Goal: Task Accomplishment & Management: Manage account settings

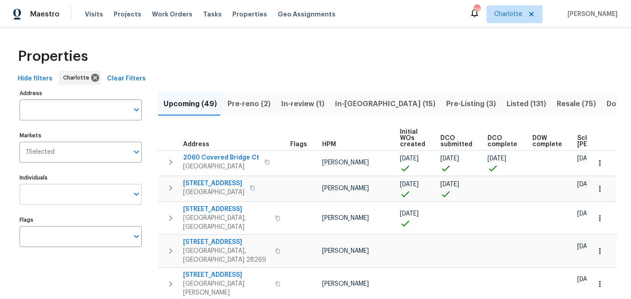
click at [69, 190] on input "Individuals" at bounding box center [74, 194] width 109 height 21
type input "matthew"
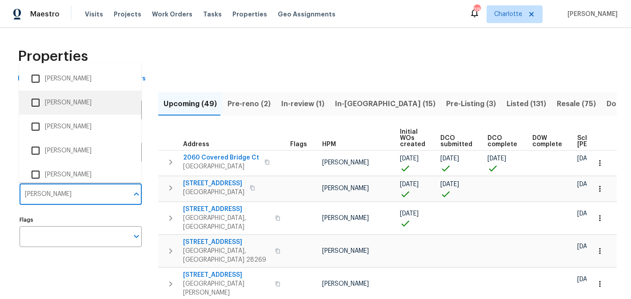
click at [61, 103] on li "[PERSON_NAME]" at bounding box center [80, 102] width 108 height 19
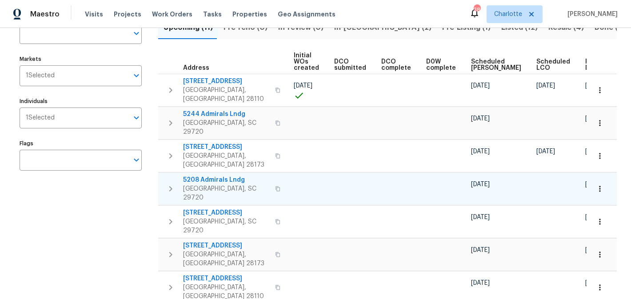
scroll to position [75, 0]
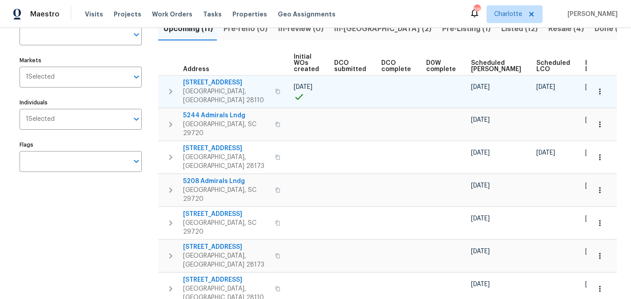
click at [205, 81] on span "2811 Iveywood Dr" at bounding box center [226, 82] width 87 height 9
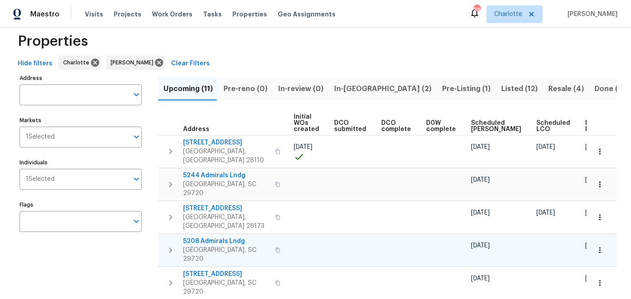
scroll to position [0, 0]
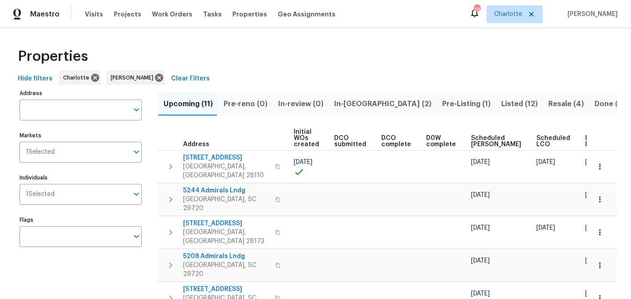
click at [360, 105] on span "In-reno (2)" at bounding box center [382, 104] width 97 height 12
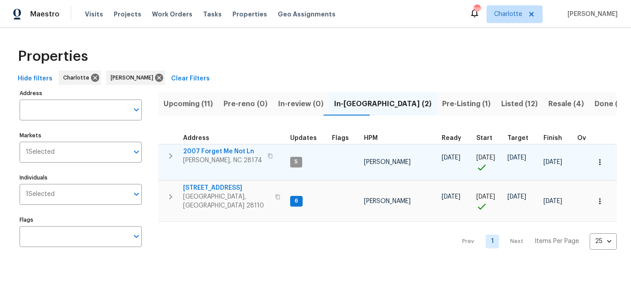
click at [224, 149] on span "2007 Forget Me Not Ln" at bounding box center [222, 151] width 79 height 9
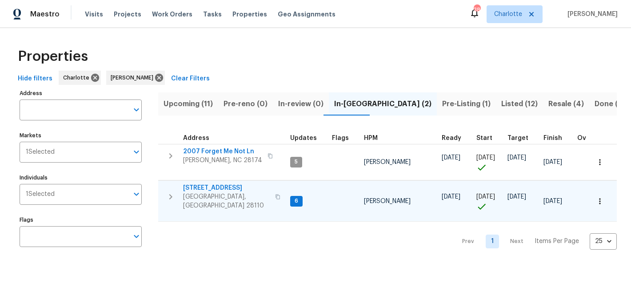
click at [207, 188] on span "2813 Faircroft Way" at bounding box center [226, 188] width 87 height 9
click at [442, 105] on span "Pre-Listing (1)" at bounding box center [466, 104] width 48 height 12
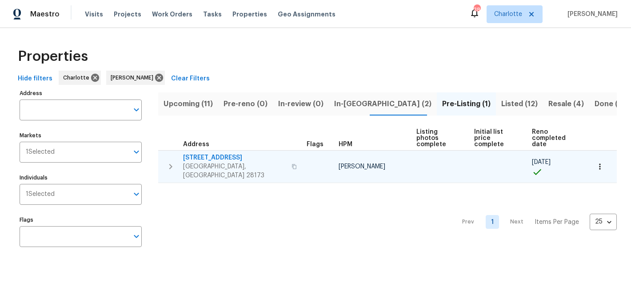
click at [221, 153] on span "431 Ranelagh Dr" at bounding box center [234, 157] width 103 height 9
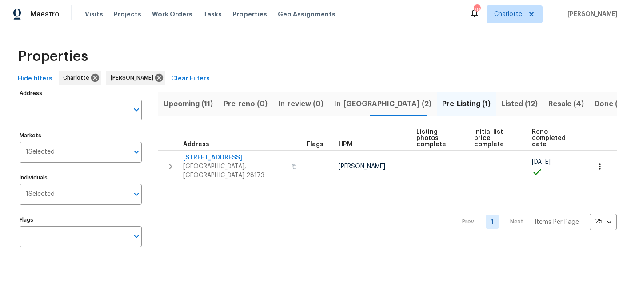
click at [502, 105] on span "Listed (12)" at bounding box center [520, 104] width 36 height 12
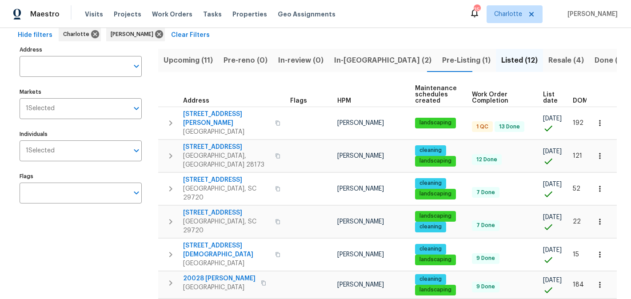
scroll to position [37, 0]
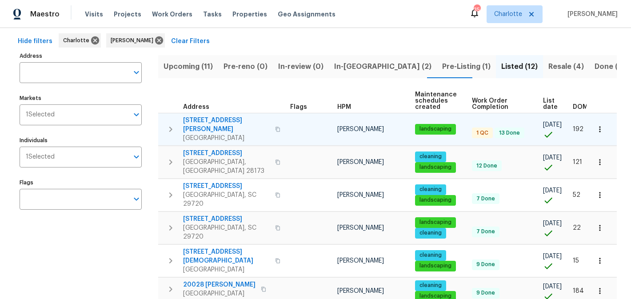
click at [211, 119] on span "5006 Brodie Ln" at bounding box center [226, 125] width 87 height 18
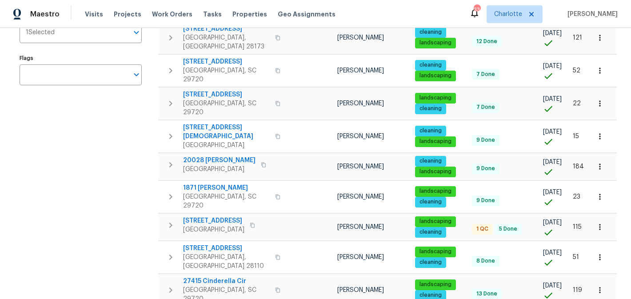
scroll to position [0, 0]
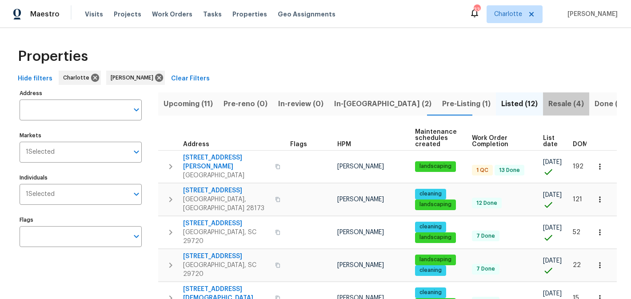
click at [549, 102] on span "Resale (4)" at bounding box center [567, 104] width 36 height 12
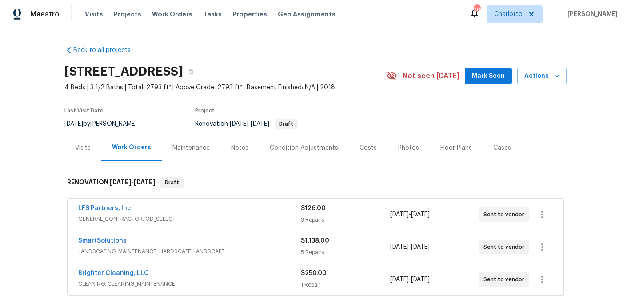
click at [483, 76] on span "Mark Seen" at bounding box center [488, 76] width 33 height 11
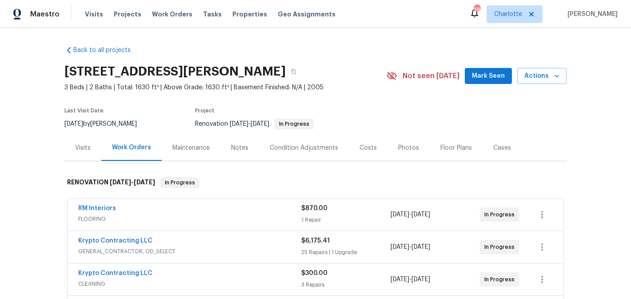
click at [494, 69] on button "Mark Seen" at bounding box center [488, 76] width 47 height 16
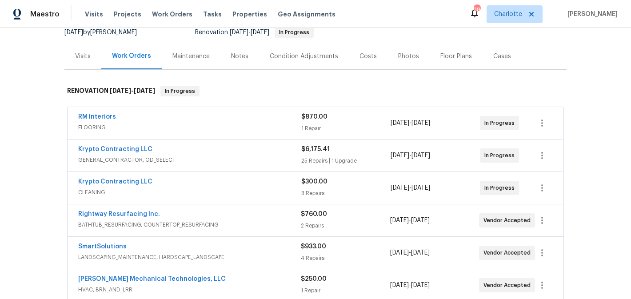
scroll to position [70, 0]
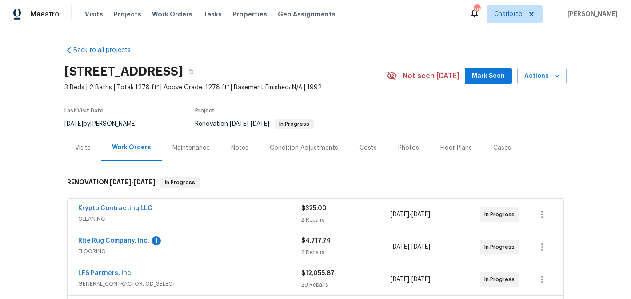
click at [483, 84] on div "2813 Faircroft Way, Monroe, NC 28110 3 Beds | 2 Baths | Total: 1278 ft² | Above…" at bounding box center [315, 76] width 502 height 32
click at [484, 79] on span "Mark Seen" at bounding box center [488, 76] width 33 height 11
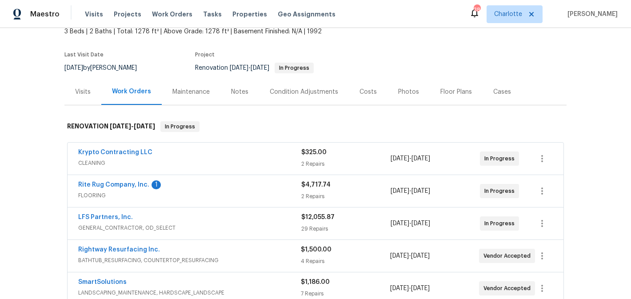
scroll to position [104, 0]
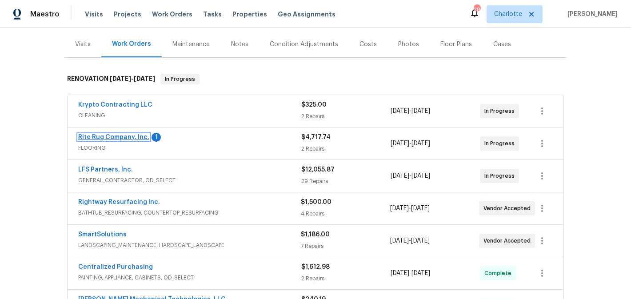
click at [122, 136] on link "Rite Rug Company, Inc." at bounding box center [113, 137] width 71 height 6
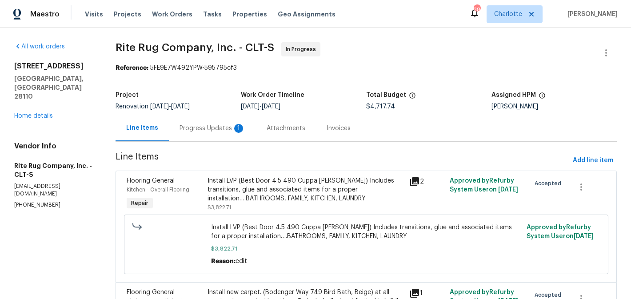
click at [212, 125] on div "Progress Updates 1" at bounding box center [213, 128] width 66 height 9
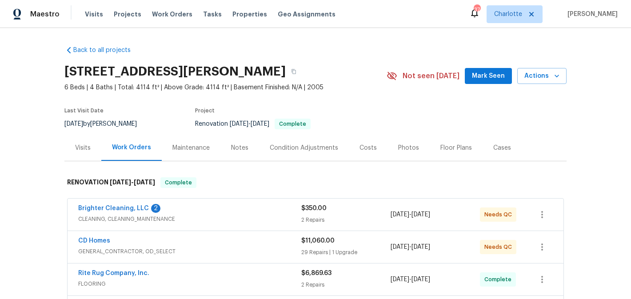
click at [474, 74] on button "Mark Seen" at bounding box center [488, 76] width 47 height 16
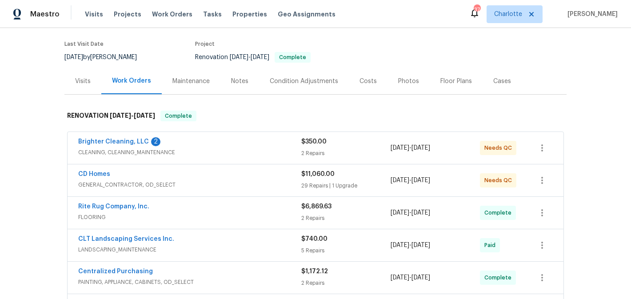
scroll to position [74, 0]
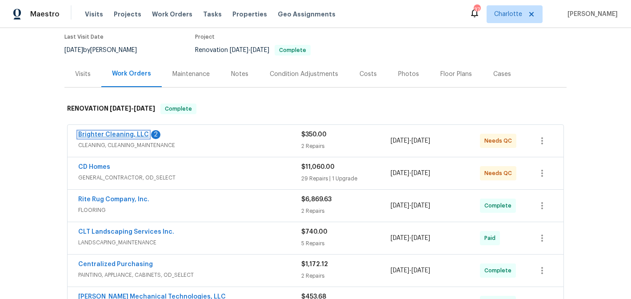
click at [114, 136] on link "Brighter Cleaning, LLC" at bounding box center [113, 135] width 71 height 6
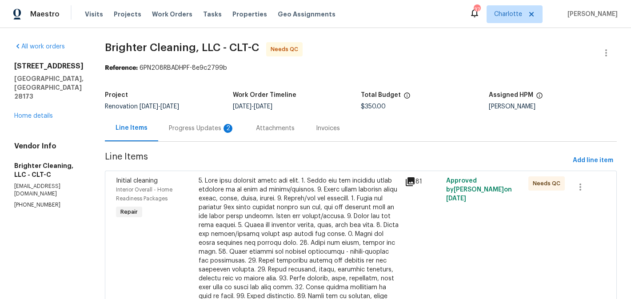
click at [176, 128] on div "Progress Updates 2" at bounding box center [202, 128] width 66 height 9
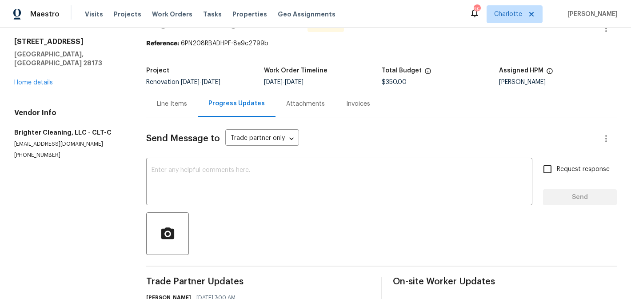
scroll to position [16, 0]
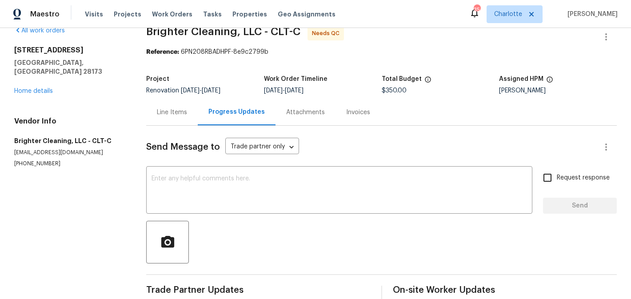
click at [181, 114] on div "Line Items" at bounding box center [172, 112] width 30 height 9
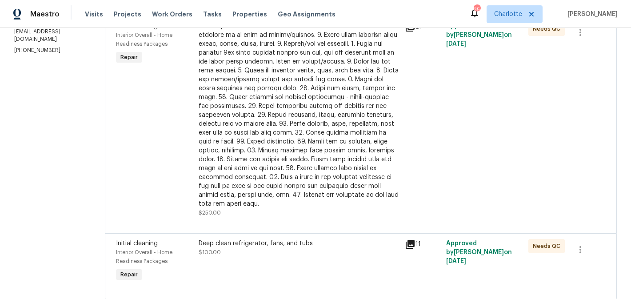
scroll to position [161, 0]
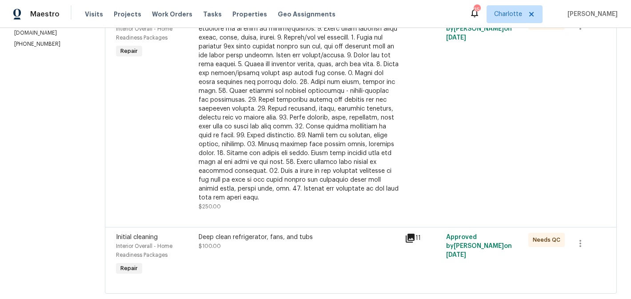
click at [257, 135] on div at bounding box center [299, 109] width 201 height 187
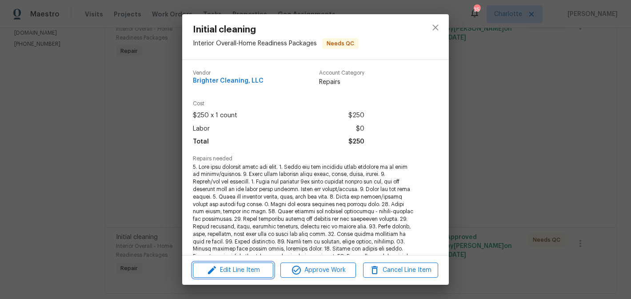
click at [253, 268] on span "Edit Line Item" at bounding box center [233, 270] width 75 height 11
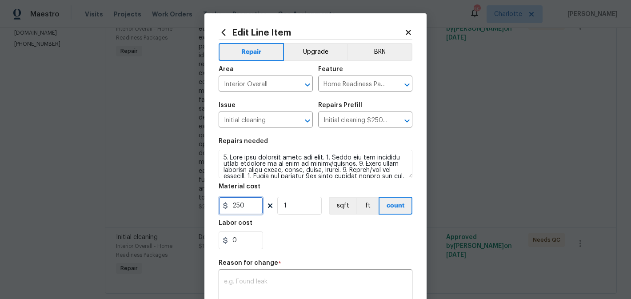
click at [254, 209] on input "250" at bounding box center [241, 206] width 44 height 18
type input "300"
click at [307, 209] on input "1" at bounding box center [299, 206] width 44 height 18
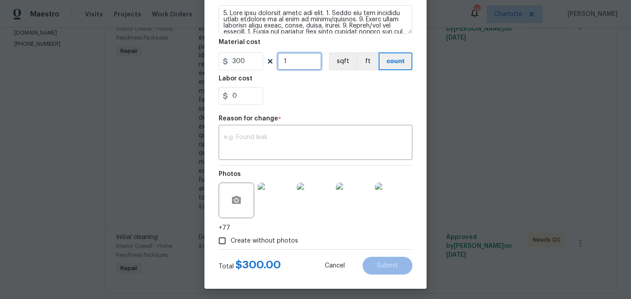
scroll to position [148, 0]
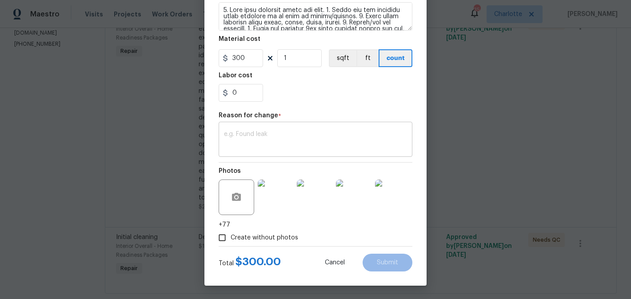
click at [288, 131] on div "x ​" at bounding box center [316, 140] width 194 height 33
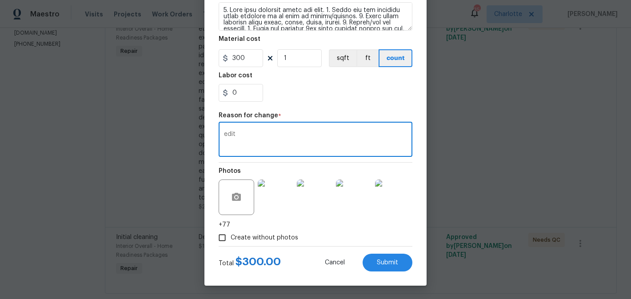
type textarea "edit"
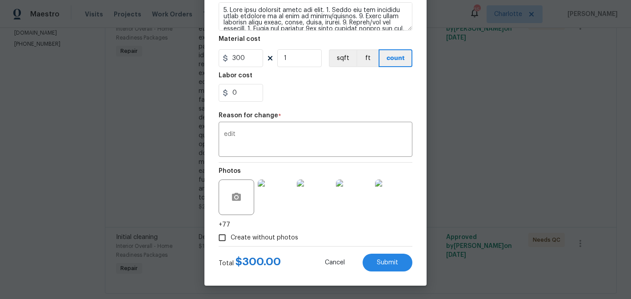
click at [316, 88] on div "0" at bounding box center [316, 93] width 194 height 18
click at [406, 266] on button "Submit" at bounding box center [388, 263] width 50 height 18
type input "250"
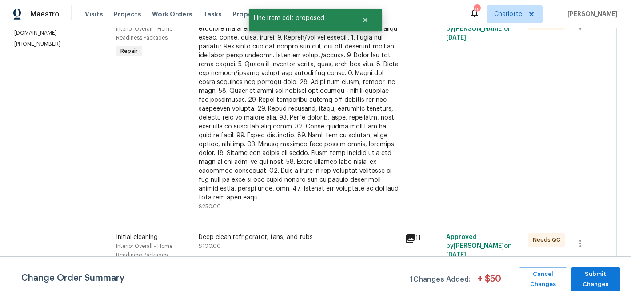
scroll to position [0, 0]
click at [605, 277] on span "Submit Changes" at bounding box center [596, 279] width 40 height 20
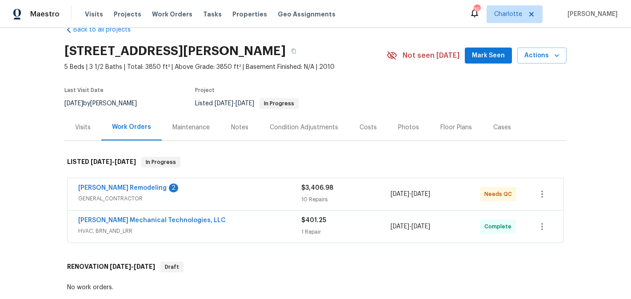
scroll to position [21, 0]
click at [78, 187] on div "Pino Remodeling 2 GENERAL_CONTRACTOR $3,406.98 10 Repairs 9/4/2025 - 9/10/2025 …" at bounding box center [316, 194] width 496 height 32
click at [98, 189] on link "Pino Remodeling" at bounding box center [122, 188] width 88 height 6
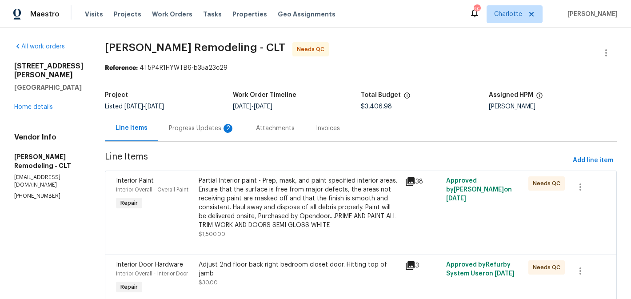
click at [211, 124] on div "Progress Updates 2" at bounding box center [202, 128] width 66 height 9
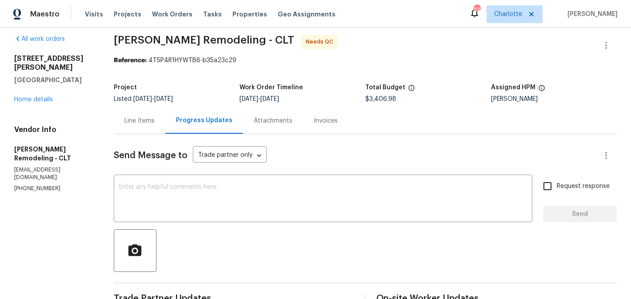
scroll to position [1, 0]
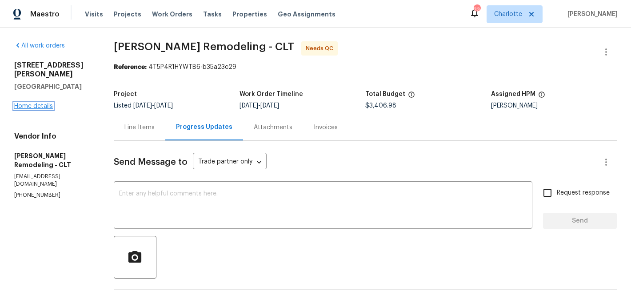
click at [38, 103] on link "Home details" at bounding box center [33, 106] width 39 height 6
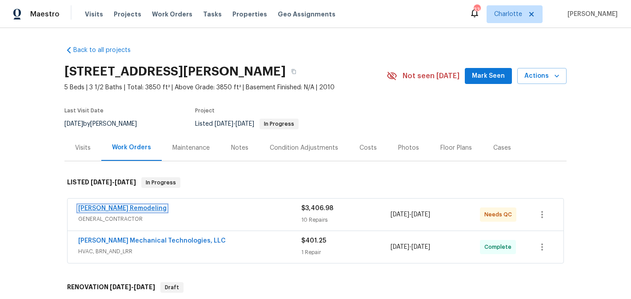
click at [101, 210] on link "Pino Remodeling" at bounding box center [122, 208] width 88 height 6
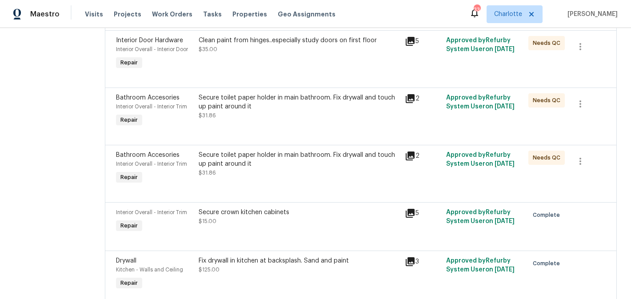
scroll to position [386, 0]
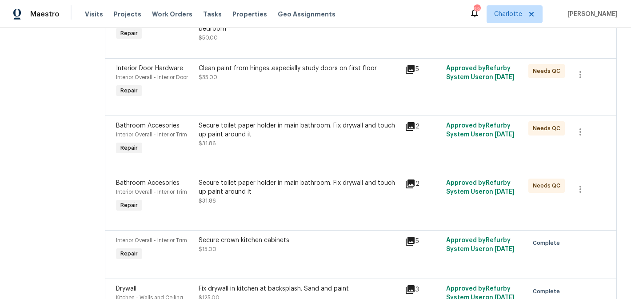
click at [300, 195] on div "Secure toilet paper holder in main bathroom. Fix drywall and touch up paint aro…" at bounding box center [299, 188] width 201 height 18
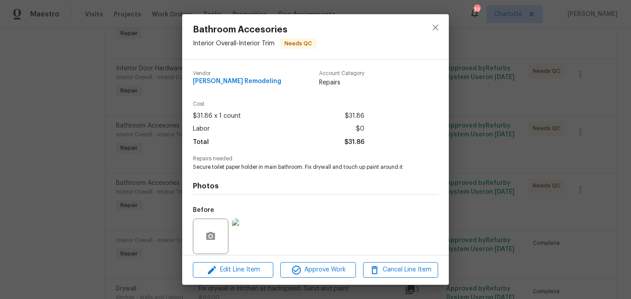
scroll to position [65, 0]
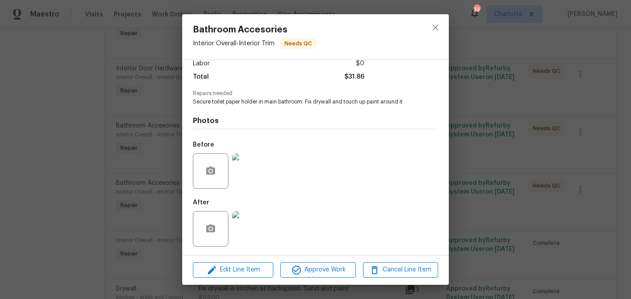
click at [246, 225] on img at bounding box center [250, 229] width 36 height 36
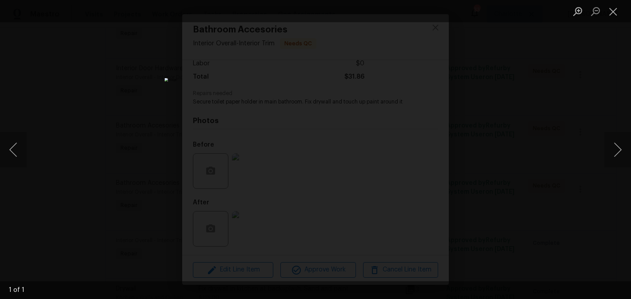
click at [451, 144] on div "Lightbox" at bounding box center [315, 149] width 631 height 299
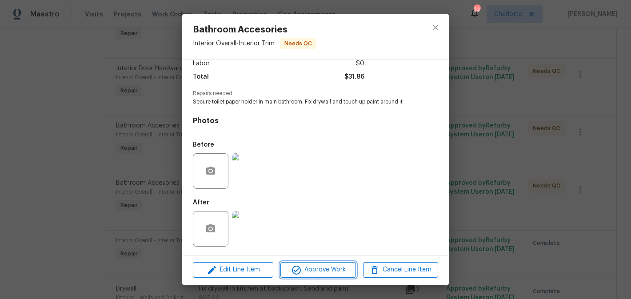
click at [329, 273] on span "Approve Work" at bounding box center [318, 270] width 70 height 11
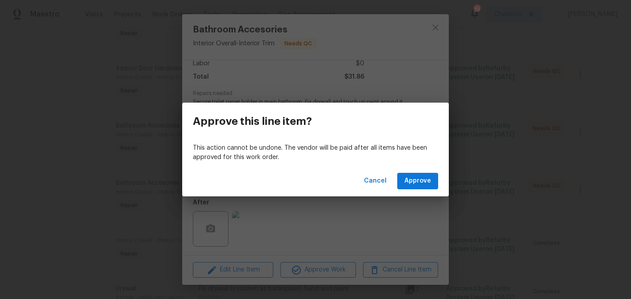
click at [422, 173] on div "Cancel Approve" at bounding box center [315, 181] width 267 height 31
click at [423, 178] on span "Approve" at bounding box center [418, 181] width 27 height 11
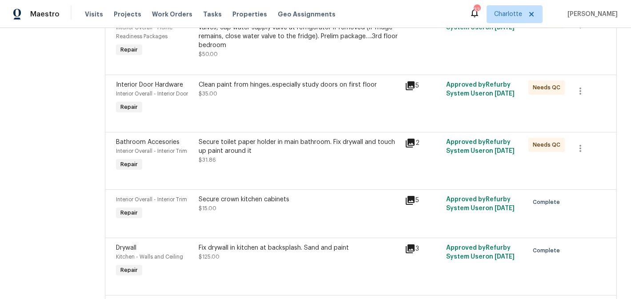
scroll to position [370, 0]
click at [325, 116] on div "Clean paint from hinges..especially study doors on first floor $35.00" at bounding box center [299, 98] width 206 height 41
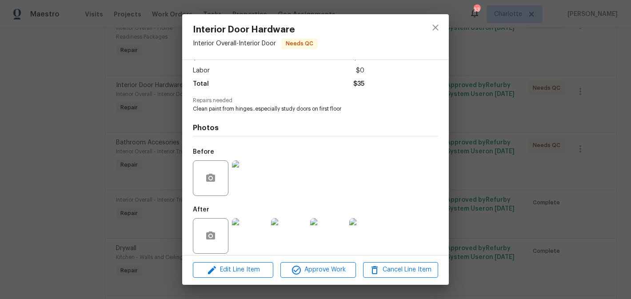
scroll to position [65, 0]
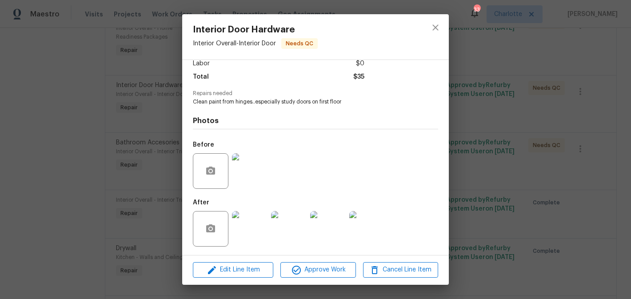
click at [250, 211] on img at bounding box center [250, 229] width 36 height 36
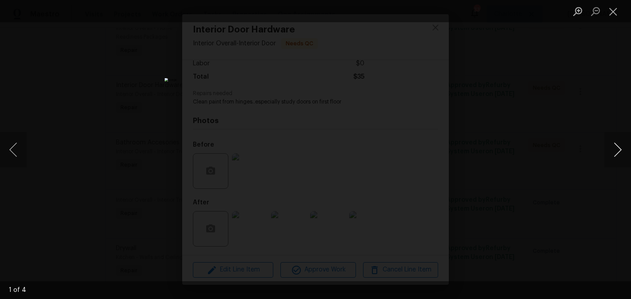
click at [617, 153] on button "Next image" at bounding box center [618, 150] width 27 height 36
click at [614, 11] on button "Close lightbox" at bounding box center [614, 12] width 18 height 16
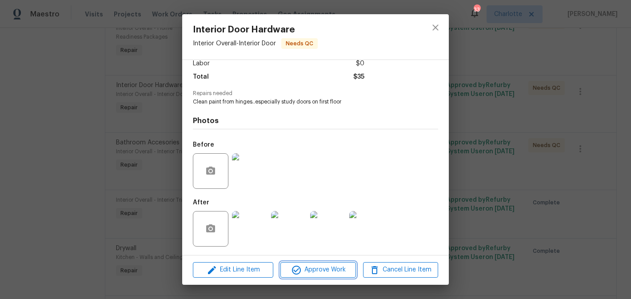
click at [323, 270] on span "Approve Work" at bounding box center [318, 270] width 70 height 11
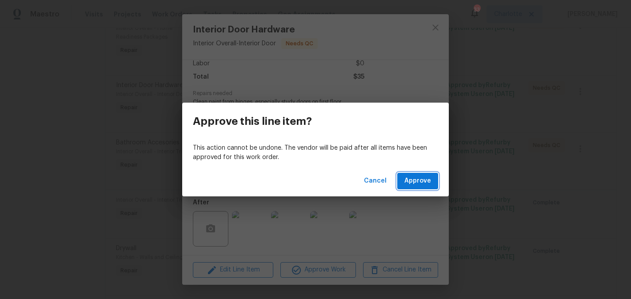
click at [414, 181] on span "Approve" at bounding box center [418, 181] width 27 height 11
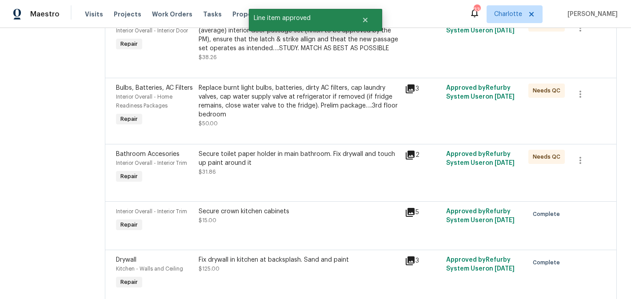
scroll to position [310, 0]
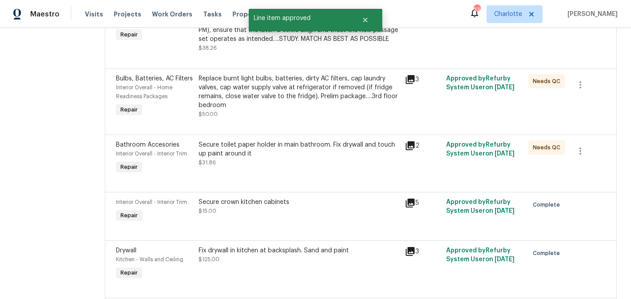
click at [308, 167] on div "Secure toilet paper holder in main bathroom. Fix drywall and touch up paint aro…" at bounding box center [299, 154] width 201 height 27
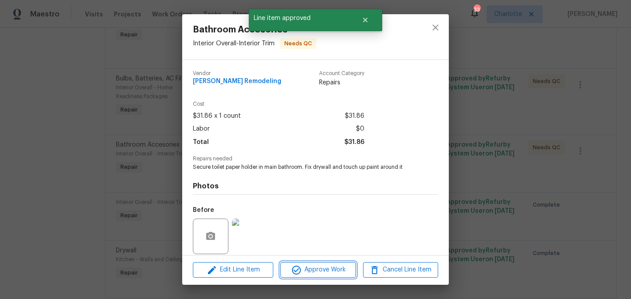
click at [326, 277] on button "Approve Work" at bounding box center [318, 270] width 75 height 16
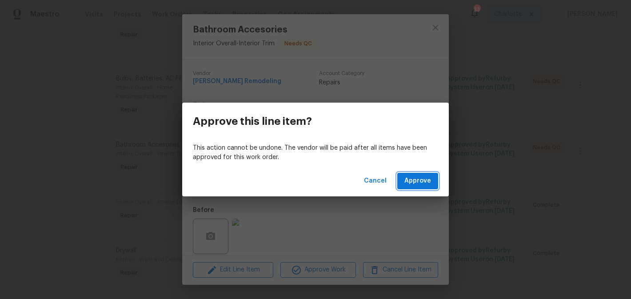
click at [416, 178] on span "Approve" at bounding box center [418, 181] width 27 height 11
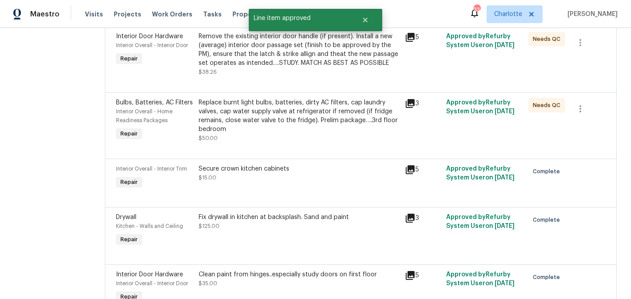
scroll to position [285, 0]
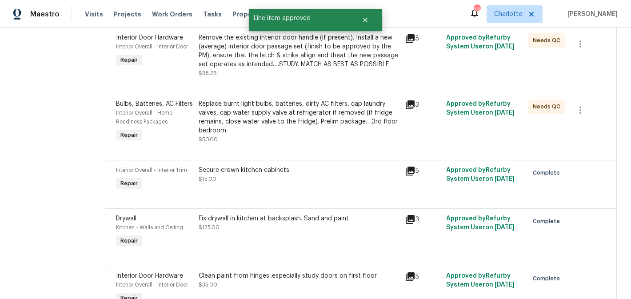
click at [304, 120] on div "Replace burnt light bulbs, batteries, dirty AC filters, cap laundry valves, cap…" at bounding box center [299, 118] width 201 height 36
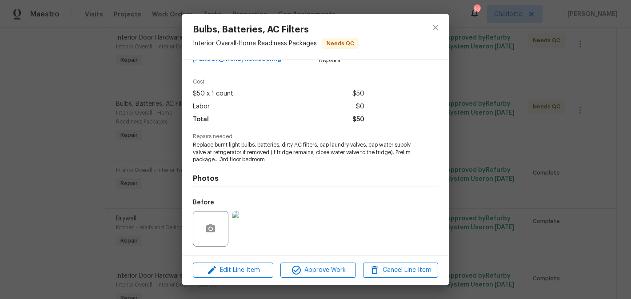
scroll to position [80, 0]
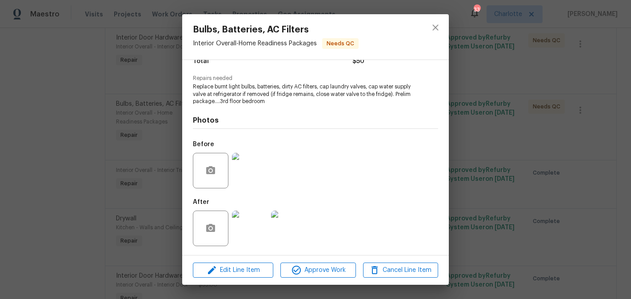
click at [258, 229] on img at bounding box center [250, 229] width 36 height 36
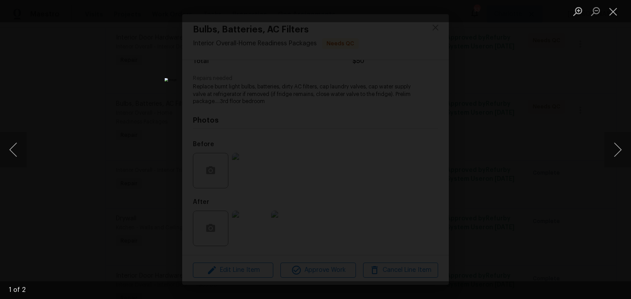
click at [460, 172] on div "Lightbox" at bounding box center [315, 149] width 631 height 299
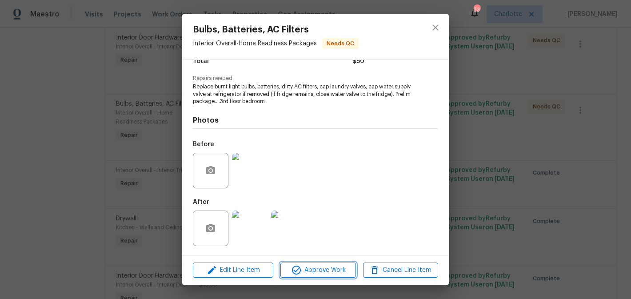
click at [328, 273] on span "Approve Work" at bounding box center [318, 270] width 70 height 11
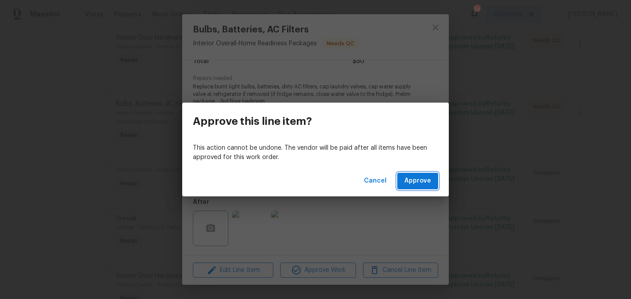
click at [416, 182] on span "Approve" at bounding box center [418, 181] width 27 height 11
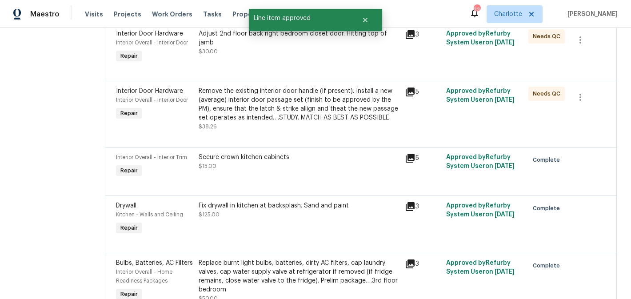
scroll to position [233, 0]
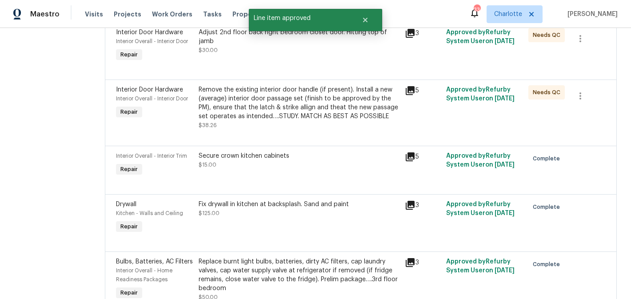
click at [304, 109] on div "Remove the existing interior door handle (if present). Install a new (average) …" at bounding box center [299, 103] width 201 height 36
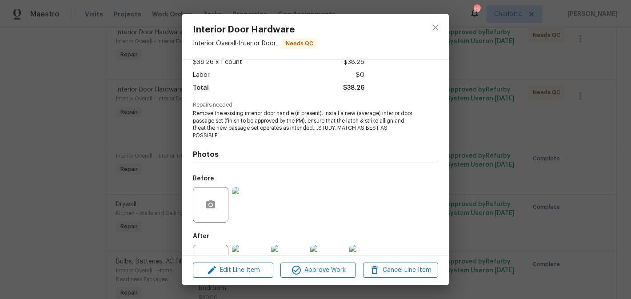
scroll to position [88, 0]
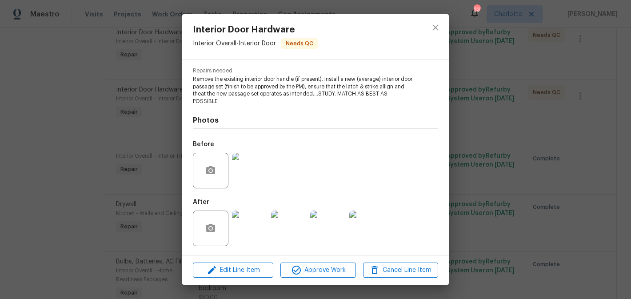
click at [242, 211] on img at bounding box center [250, 229] width 36 height 36
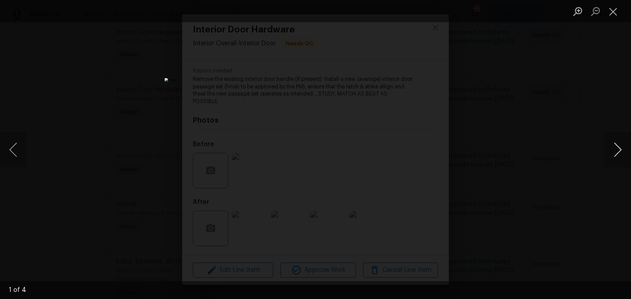
click at [610, 151] on button "Next image" at bounding box center [618, 150] width 27 height 36
click at [615, 12] on button "Close lightbox" at bounding box center [614, 12] width 18 height 16
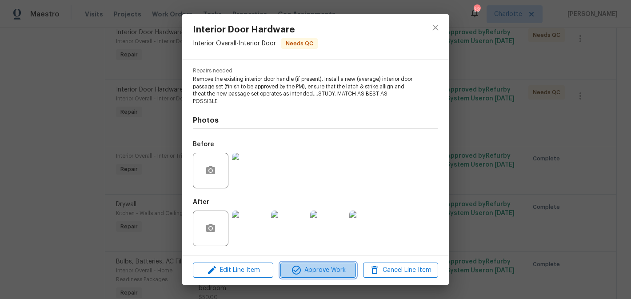
click at [321, 272] on span "Approve Work" at bounding box center [318, 270] width 70 height 11
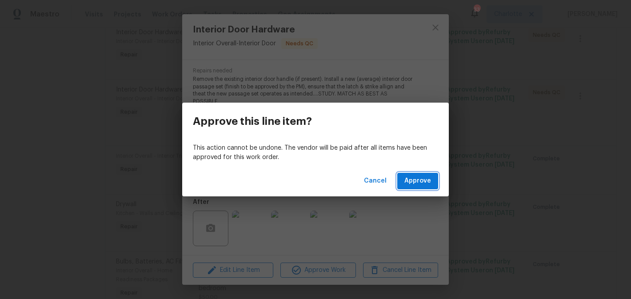
click at [418, 175] on button "Approve" at bounding box center [418, 181] width 41 height 16
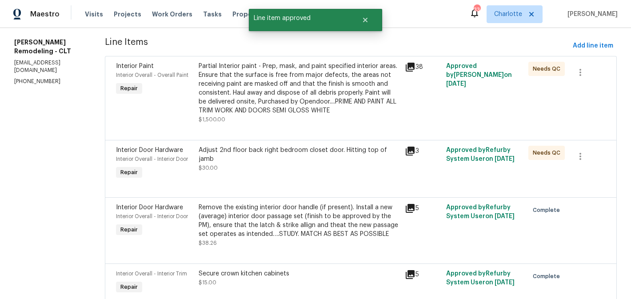
scroll to position [112, 0]
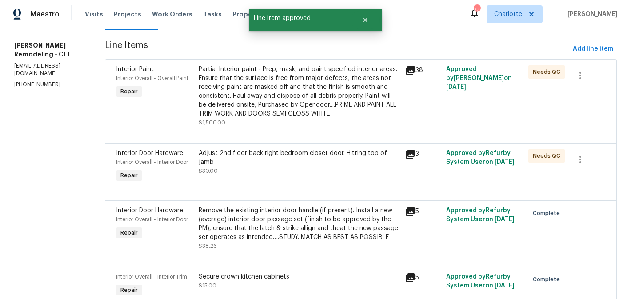
click at [337, 172] on div "Adjust 2nd floor back right bedroom closet door. Hitting top of jamb $30.00" at bounding box center [299, 166] width 206 height 41
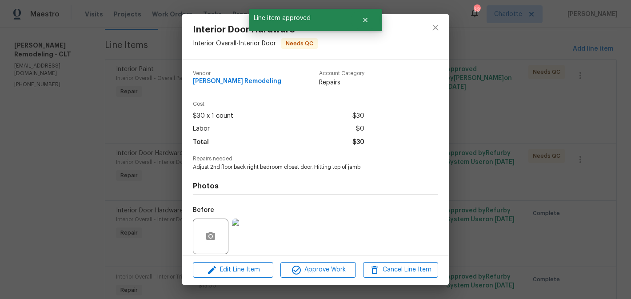
scroll to position [65, 0]
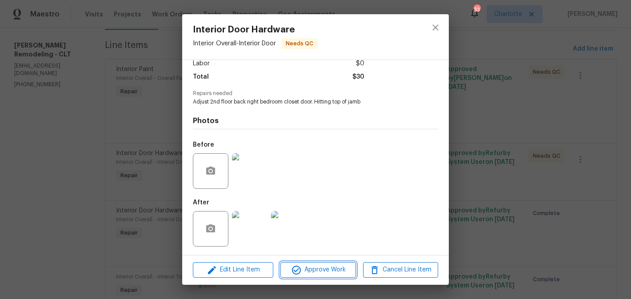
click at [331, 269] on span "Approve Work" at bounding box center [318, 270] width 70 height 11
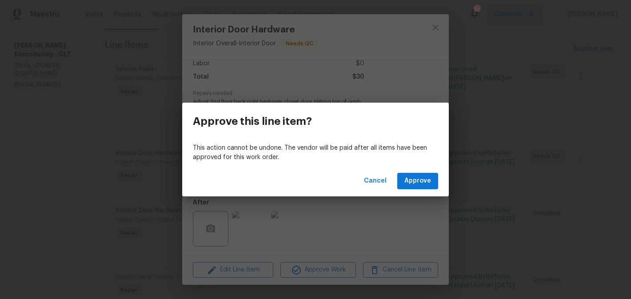
click at [427, 167] on div "Cancel Approve" at bounding box center [315, 181] width 267 height 31
click at [420, 181] on span "Approve" at bounding box center [418, 181] width 27 height 11
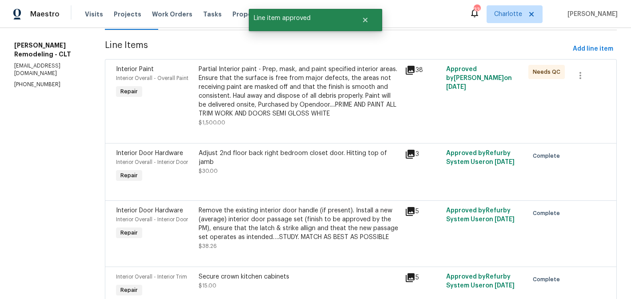
click at [344, 105] on div "Partial Interior paint - Prep, mask, and paint specified interior areas. Ensure…" at bounding box center [299, 91] width 201 height 53
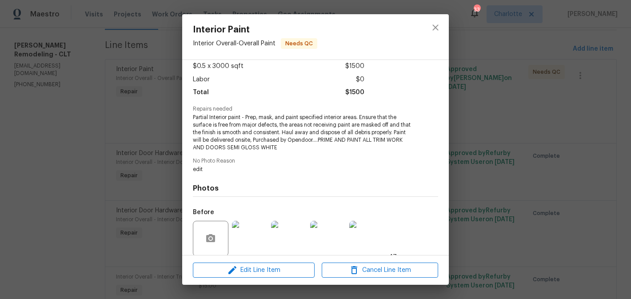
scroll to position [0, 0]
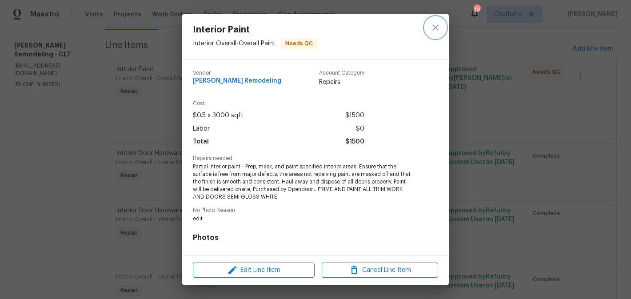
click at [436, 28] on icon "close" at bounding box center [436, 27] width 6 height 6
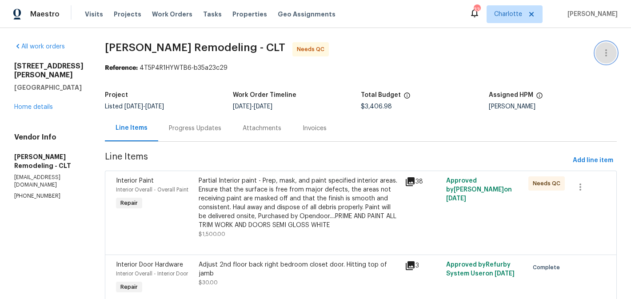
click at [608, 51] on icon "button" at bounding box center [606, 53] width 11 height 11
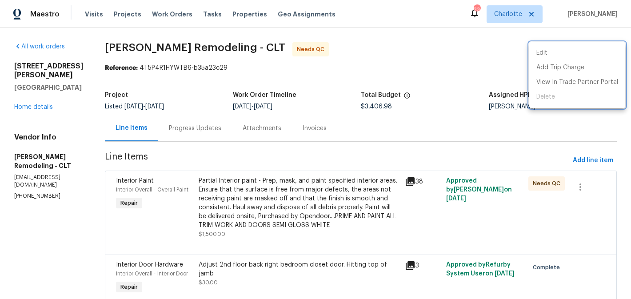
click at [403, 51] on div at bounding box center [315, 149] width 631 height 299
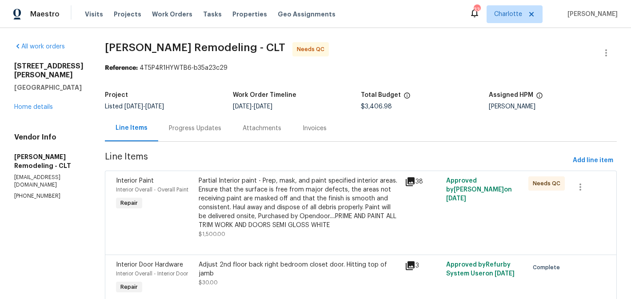
click at [36, 93] on div "5006 Brodie Ln Fort Mill, SC 29707 Home details" at bounding box center [48, 87] width 69 height 50
click at [32, 104] on link "Home details" at bounding box center [33, 107] width 39 height 6
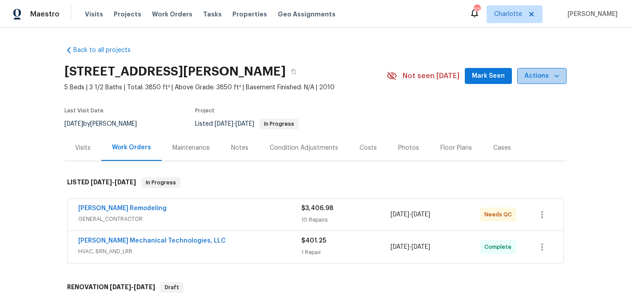
click at [562, 71] on button "Actions" at bounding box center [542, 76] width 49 height 16
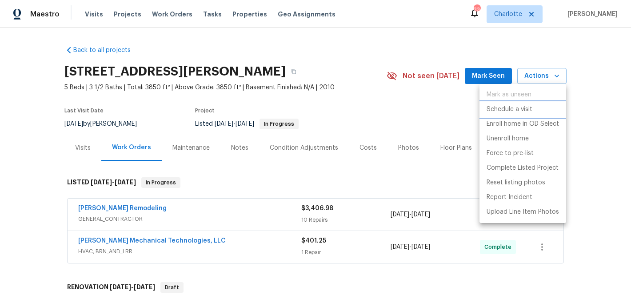
click at [519, 108] on p "Schedule a visit" at bounding box center [510, 109] width 46 height 9
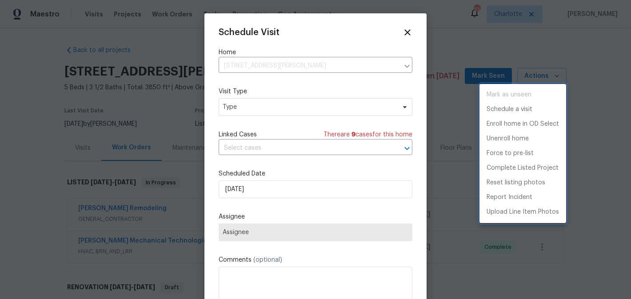
click at [291, 105] on div at bounding box center [315, 149] width 631 height 299
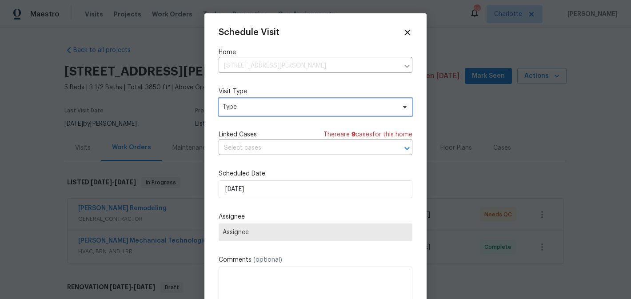
click at [291, 105] on span "Type" at bounding box center [309, 107] width 173 height 9
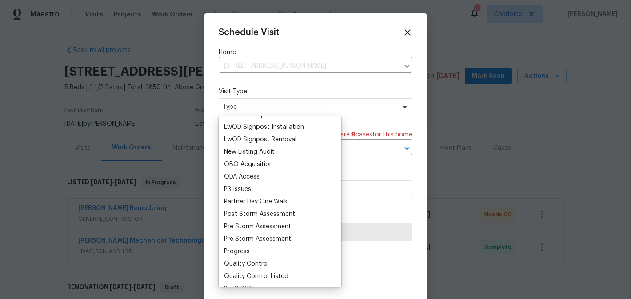
scroll to position [469, 0]
click at [241, 250] on div "Progress" at bounding box center [237, 253] width 26 height 9
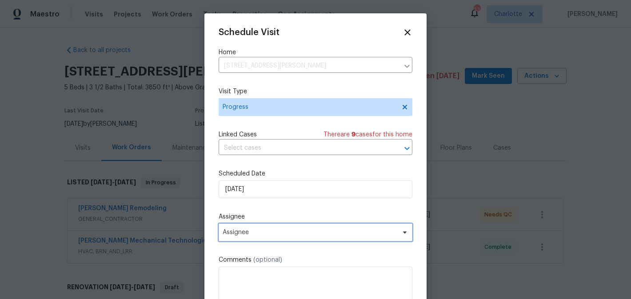
click at [276, 225] on span "Assignee" at bounding box center [316, 233] width 194 height 18
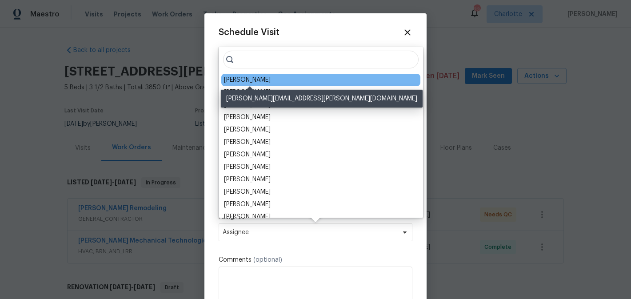
click at [260, 79] on div "[PERSON_NAME]" at bounding box center [247, 80] width 47 height 9
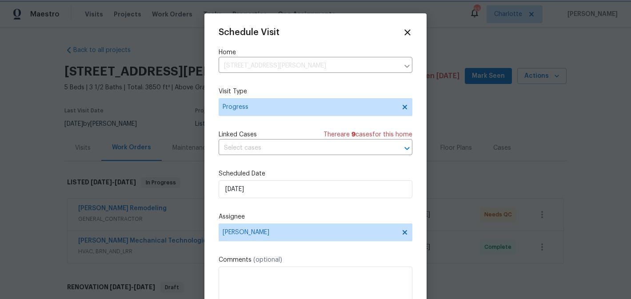
scroll to position [16, 0]
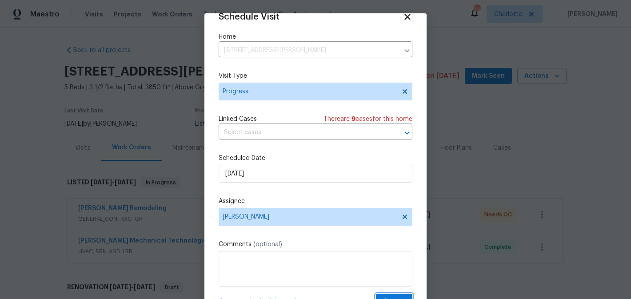
click at [394, 297] on span "Create" at bounding box center [394, 302] width 22 height 11
